Goal: Task Accomplishment & Management: Manage account settings

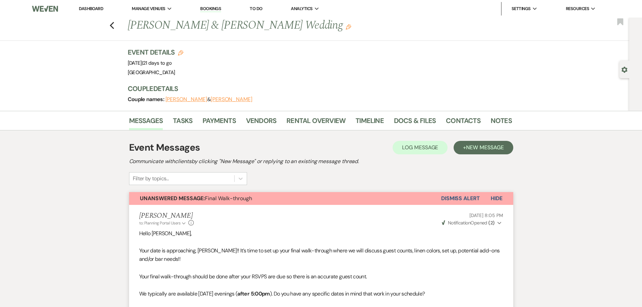
click at [95, 8] on link "Dashboard" at bounding box center [91, 9] width 24 height 6
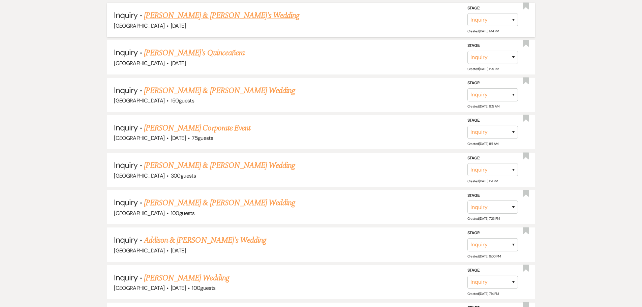
scroll to position [927, 0]
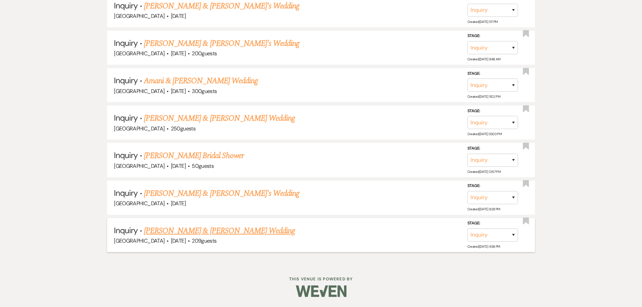
click at [198, 228] on link "[PERSON_NAME] & [PERSON_NAME] Wedding" at bounding box center [219, 231] width 151 height 12
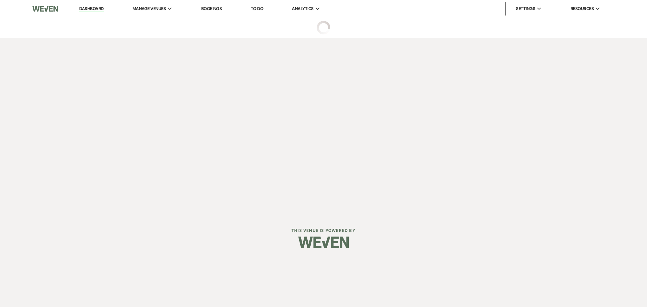
select select "5"
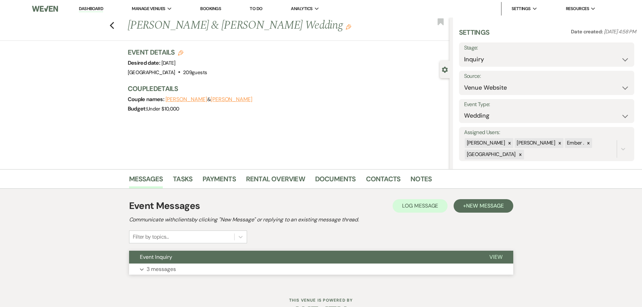
click at [201, 271] on button "Expand 3 messages" at bounding box center [321, 269] width 384 height 11
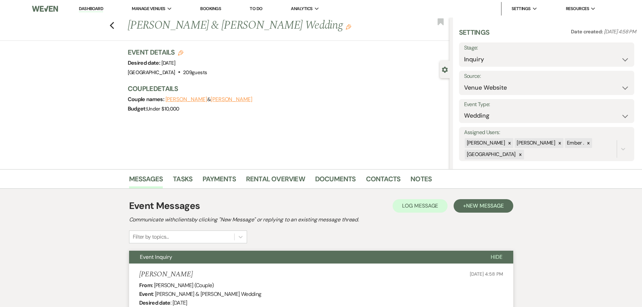
click at [95, 8] on link "Dashboard" at bounding box center [91, 9] width 24 height 6
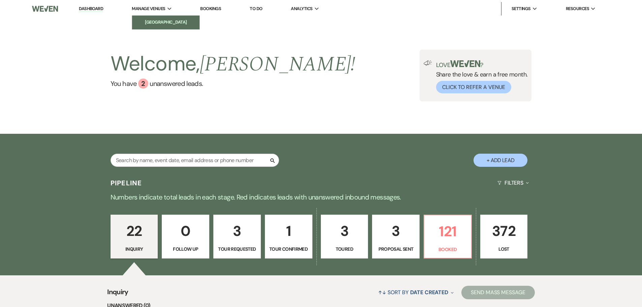
click at [146, 20] on li "[GEOGRAPHIC_DATA]" at bounding box center [166, 22] width 61 height 7
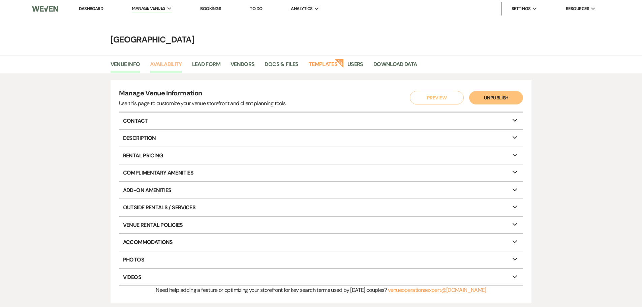
click at [160, 64] on link "Availability" at bounding box center [166, 66] width 32 height 13
select select "3"
select select "2026"
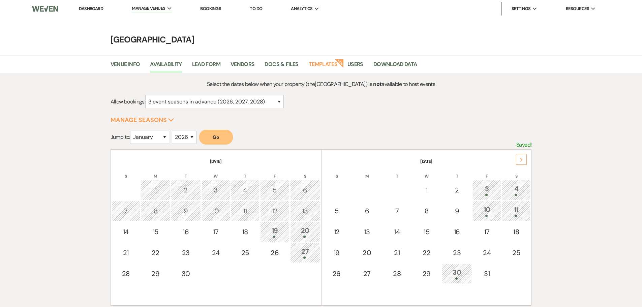
click at [521, 161] on icon "Next" at bounding box center [521, 160] width 3 height 4
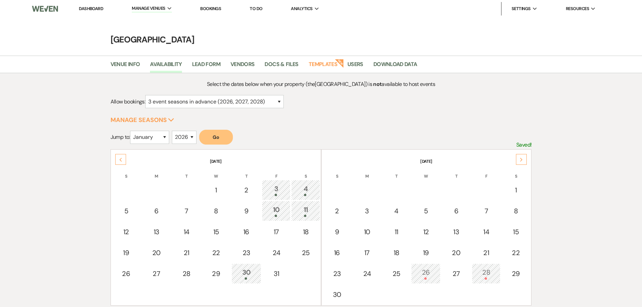
click at [521, 161] on icon "Next" at bounding box center [521, 160] width 3 height 4
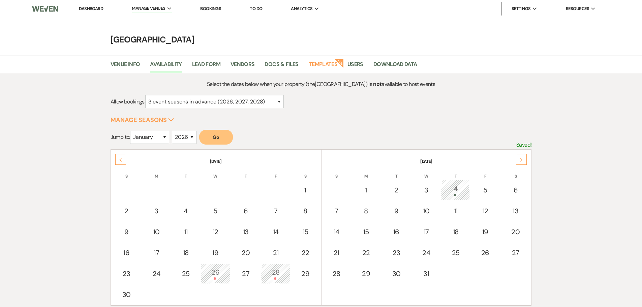
click at [459, 192] on div "4" at bounding box center [455, 190] width 21 height 12
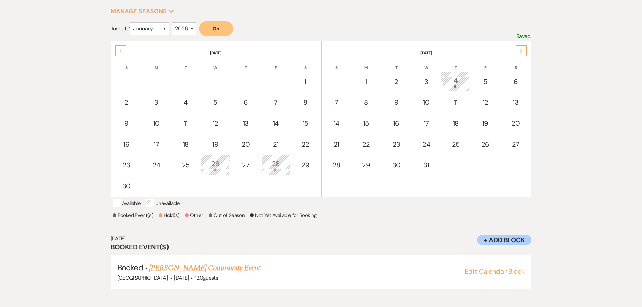
scroll to position [112, 0]
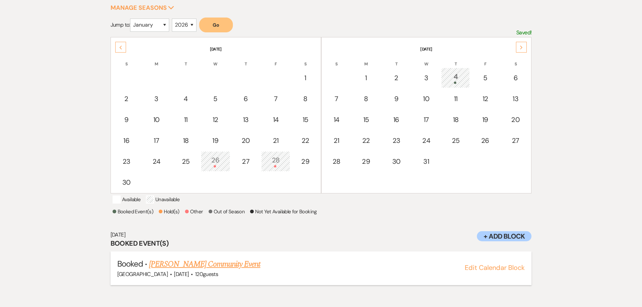
click at [164, 270] on link "Andrea Kuipers's Community Event" at bounding box center [204, 264] width 111 height 12
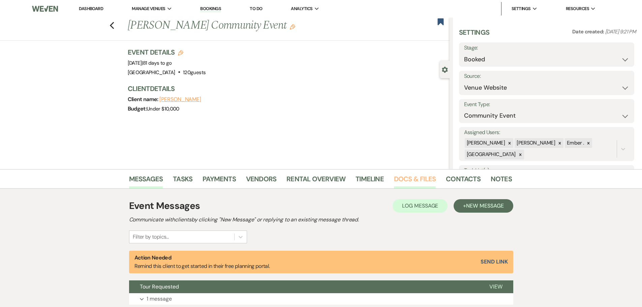
click at [411, 178] on link "Docs & Files" at bounding box center [415, 181] width 42 height 15
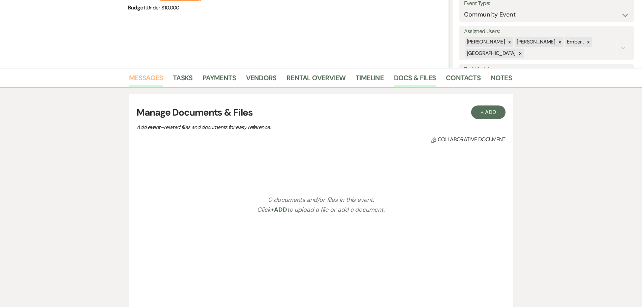
click at [147, 81] on link "Messages" at bounding box center [146, 80] width 34 height 15
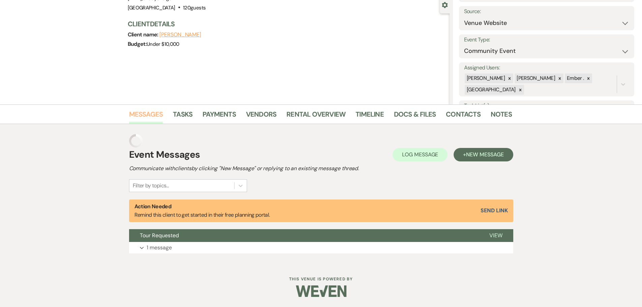
scroll to position [51, 0]
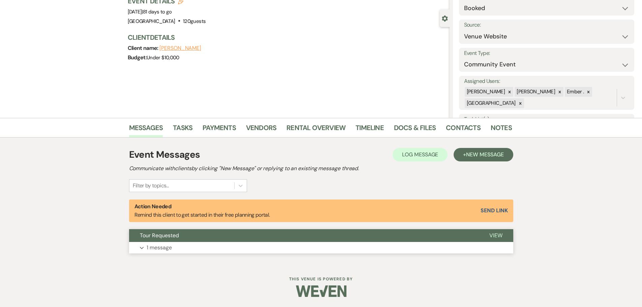
click at [159, 244] on p "1 message" at bounding box center [159, 247] width 25 height 9
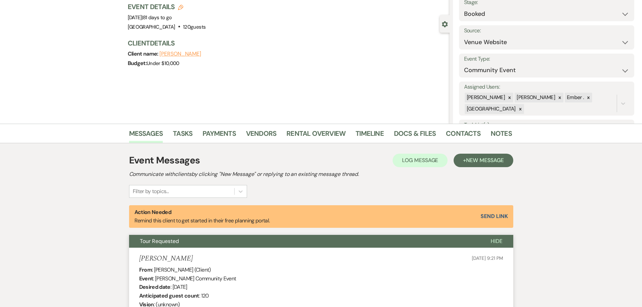
scroll to position [0, 0]
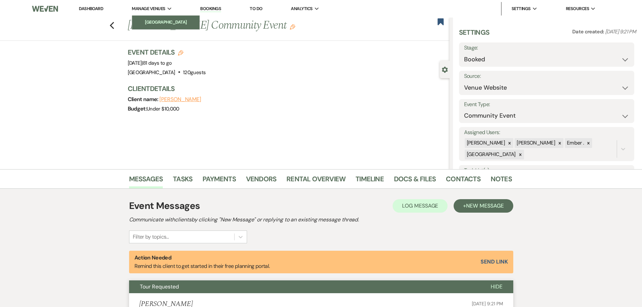
click at [150, 24] on li "[GEOGRAPHIC_DATA]" at bounding box center [166, 22] width 61 height 7
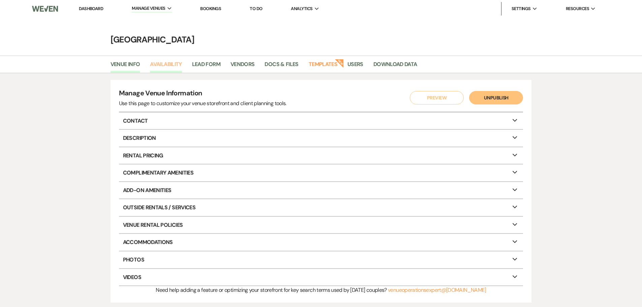
click at [160, 66] on link "Availability" at bounding box center [166, 66] width 32 height 13
select select "3"
select select "2026"
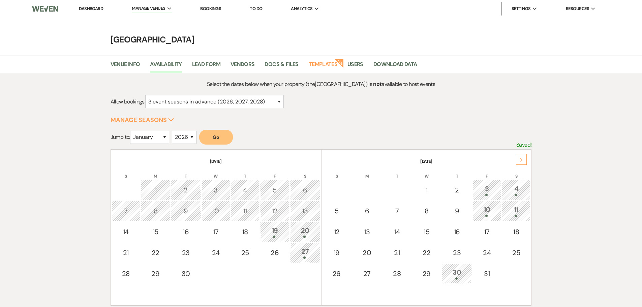
click at [521, 157] on div "Next" at bounding box center [521, 159] width 11 height 11
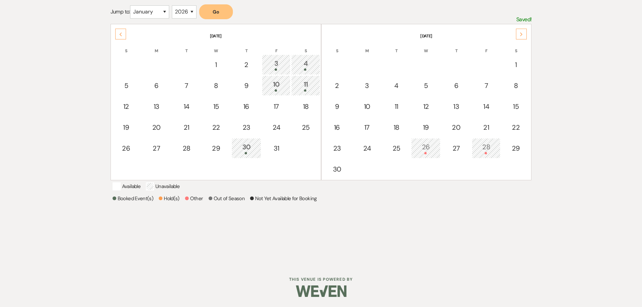
scroll to position [134, 0]
click at [431, 142] on div "26" at bounding box center [426, 148] width 22 height 12
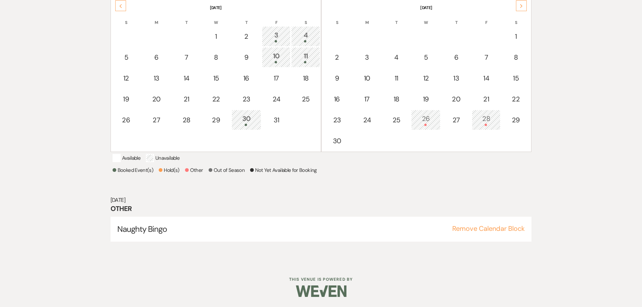
click at [485, 114] on div "28" at bounding box center [486, 120] width 21 height 12
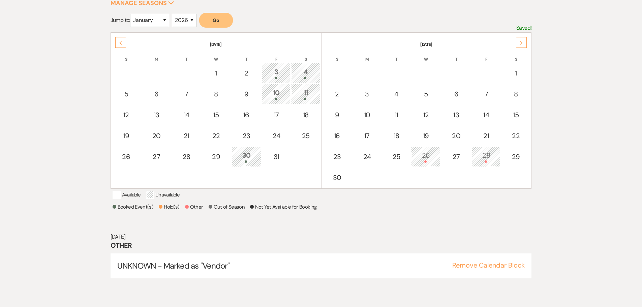
scroll to position [112, 0]
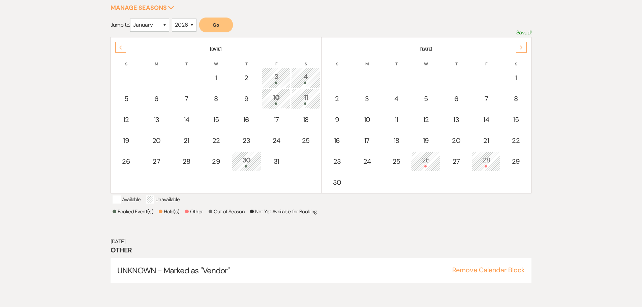
click at [520, 45] on div "Next" at bounding box center [521, 47] width 11 height 11
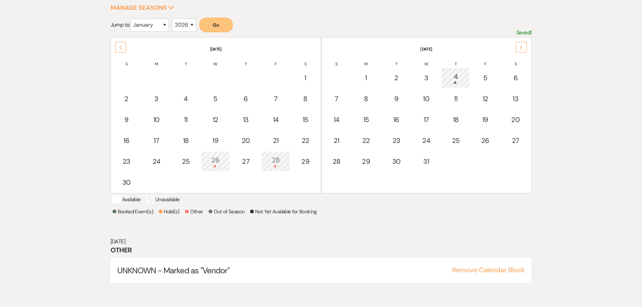
click at [522, 46] on icon "Next" at bounding box center [521, 48] width 3 height 4
